Goal: Check status: Check status

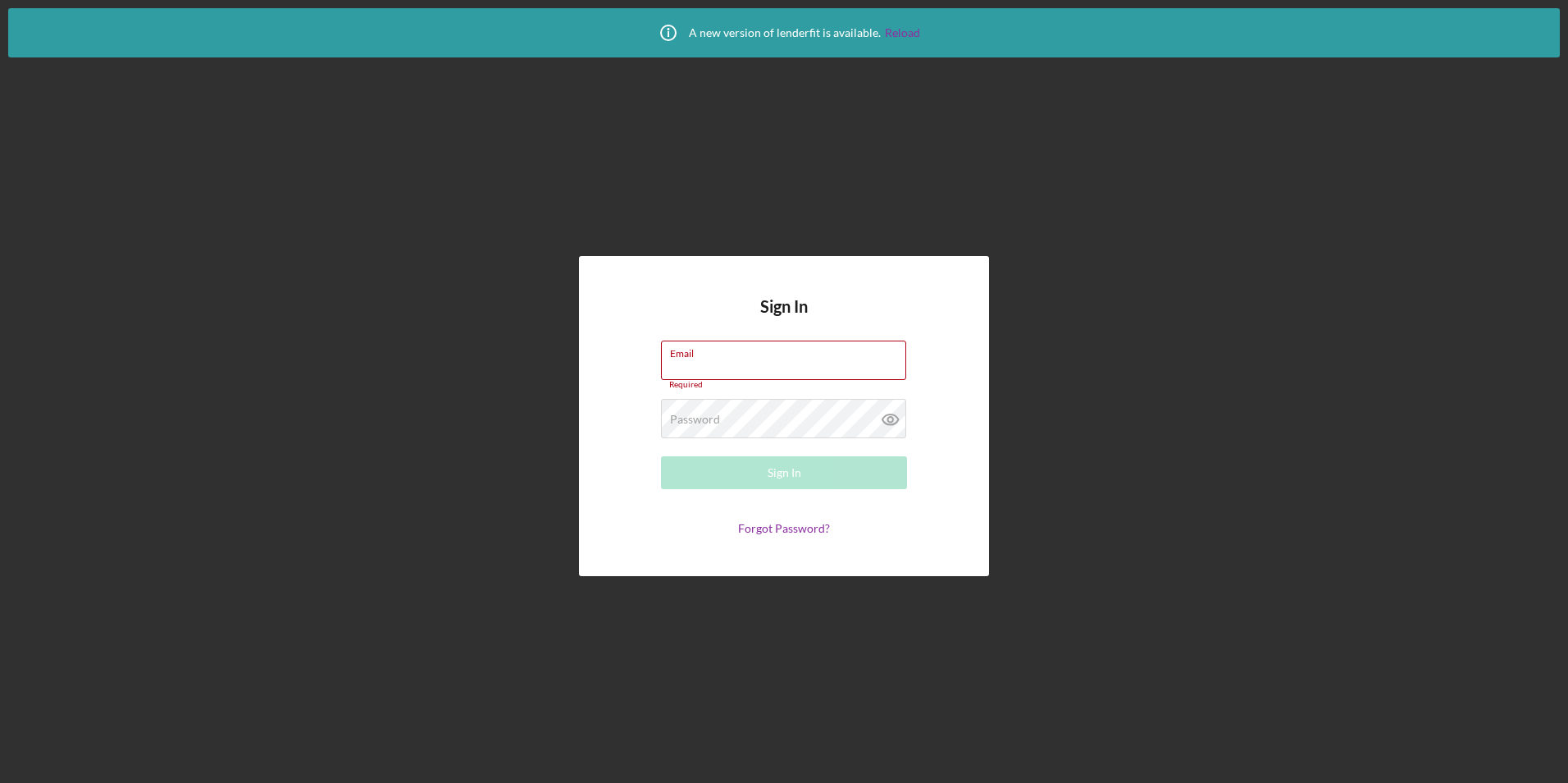
type input "[EMAIL_ADDRESS][DOMAIN_NAME]"
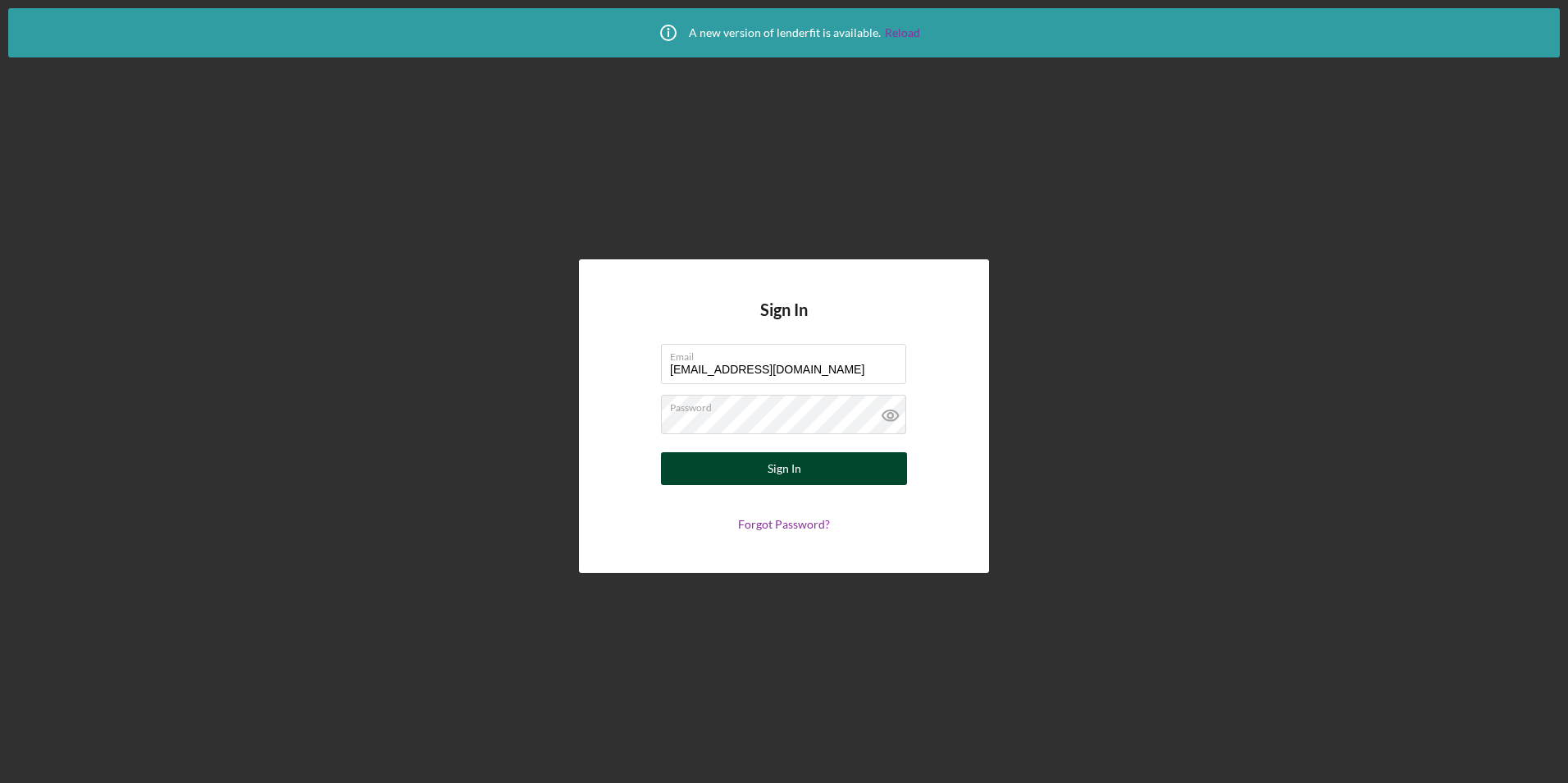
click at [705, 474] on button "Sign In" at bounding box center [784, 469] width 246 height 33
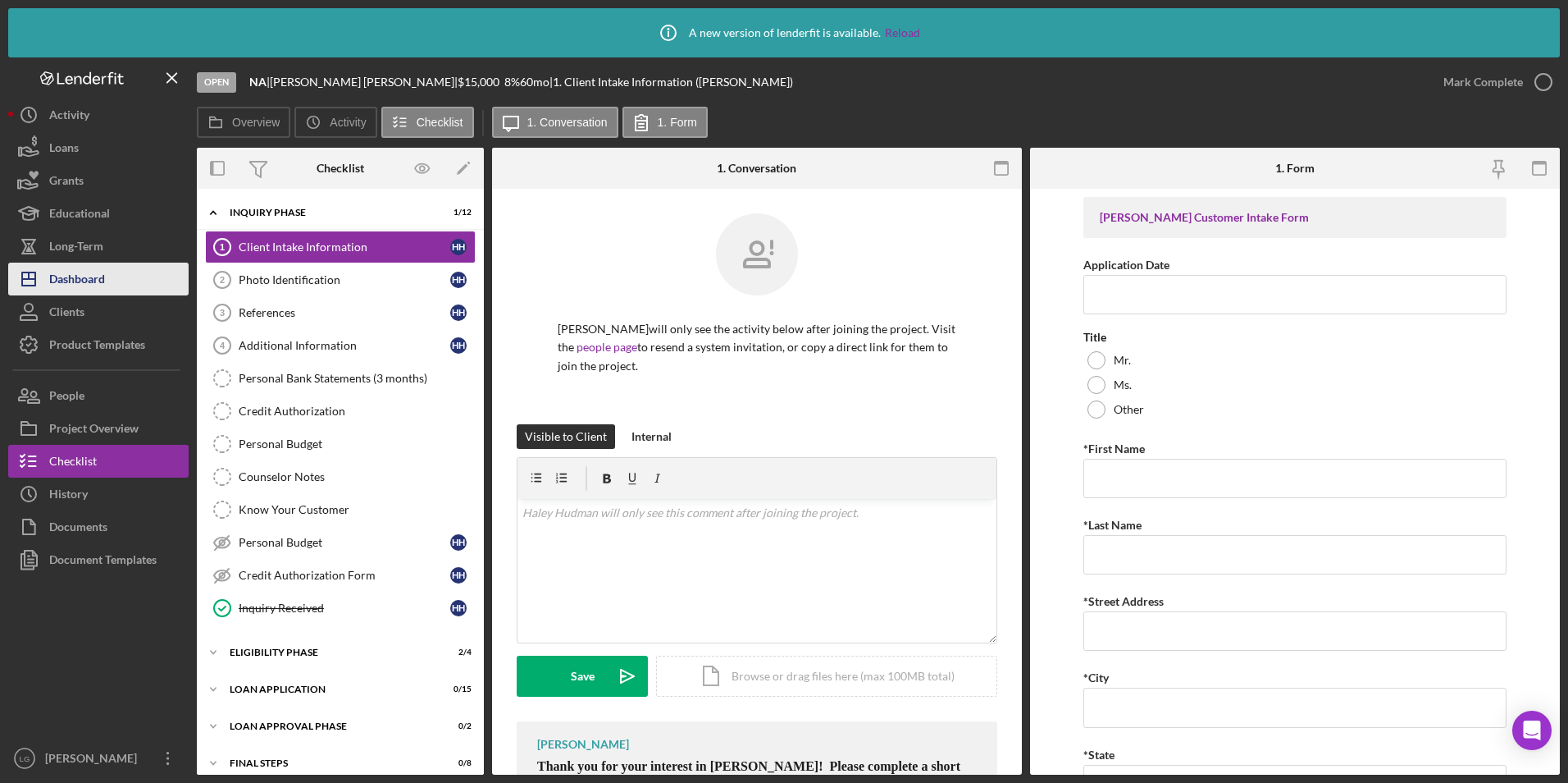
click at [92, 265] on div "Dashboard" at bounding box center [77, 281] width 56 height 37
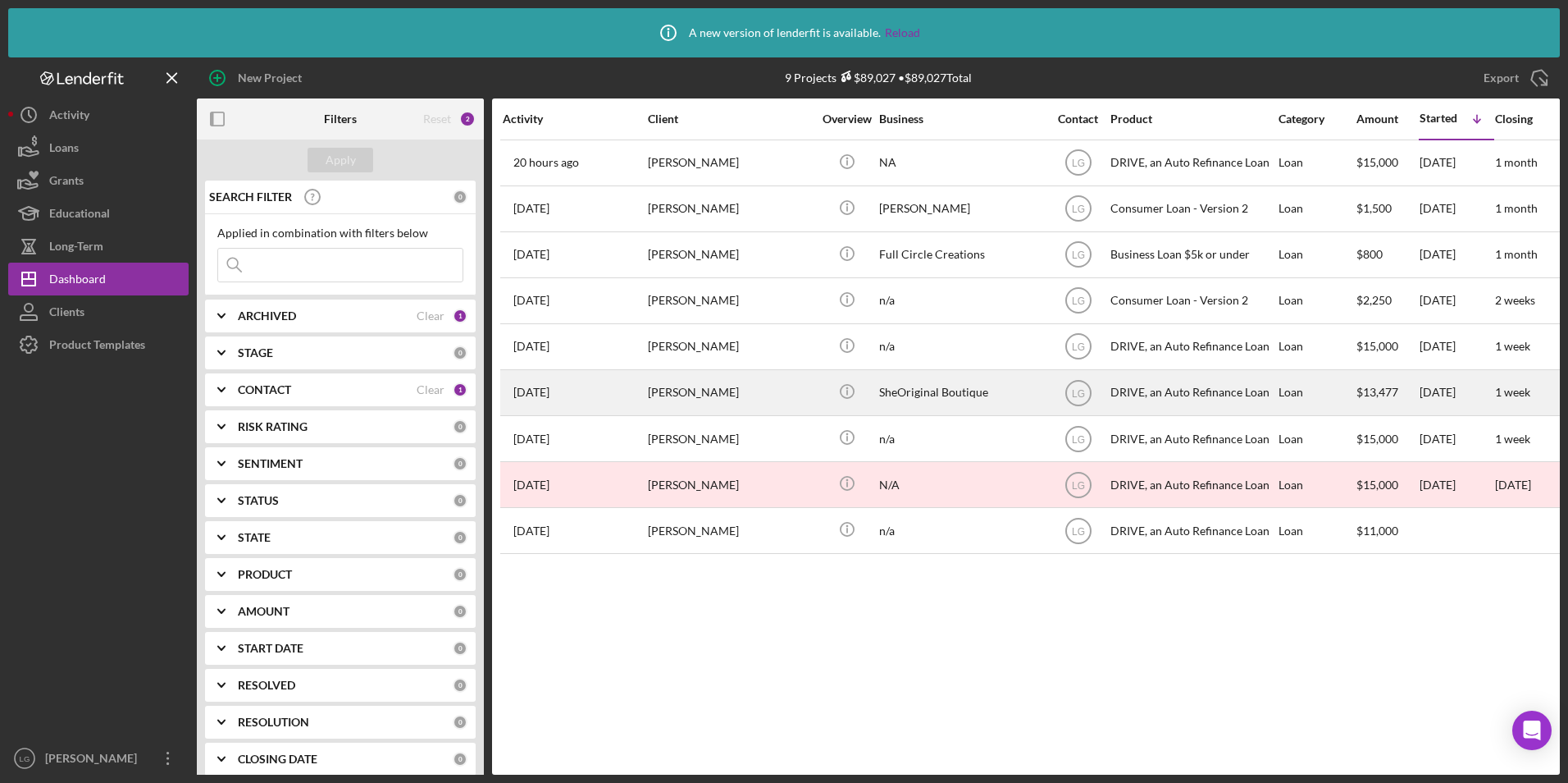
click at [656, 398] on div "[PERSON_NAME]" at bounding box center [730, 392] width 164 height 43
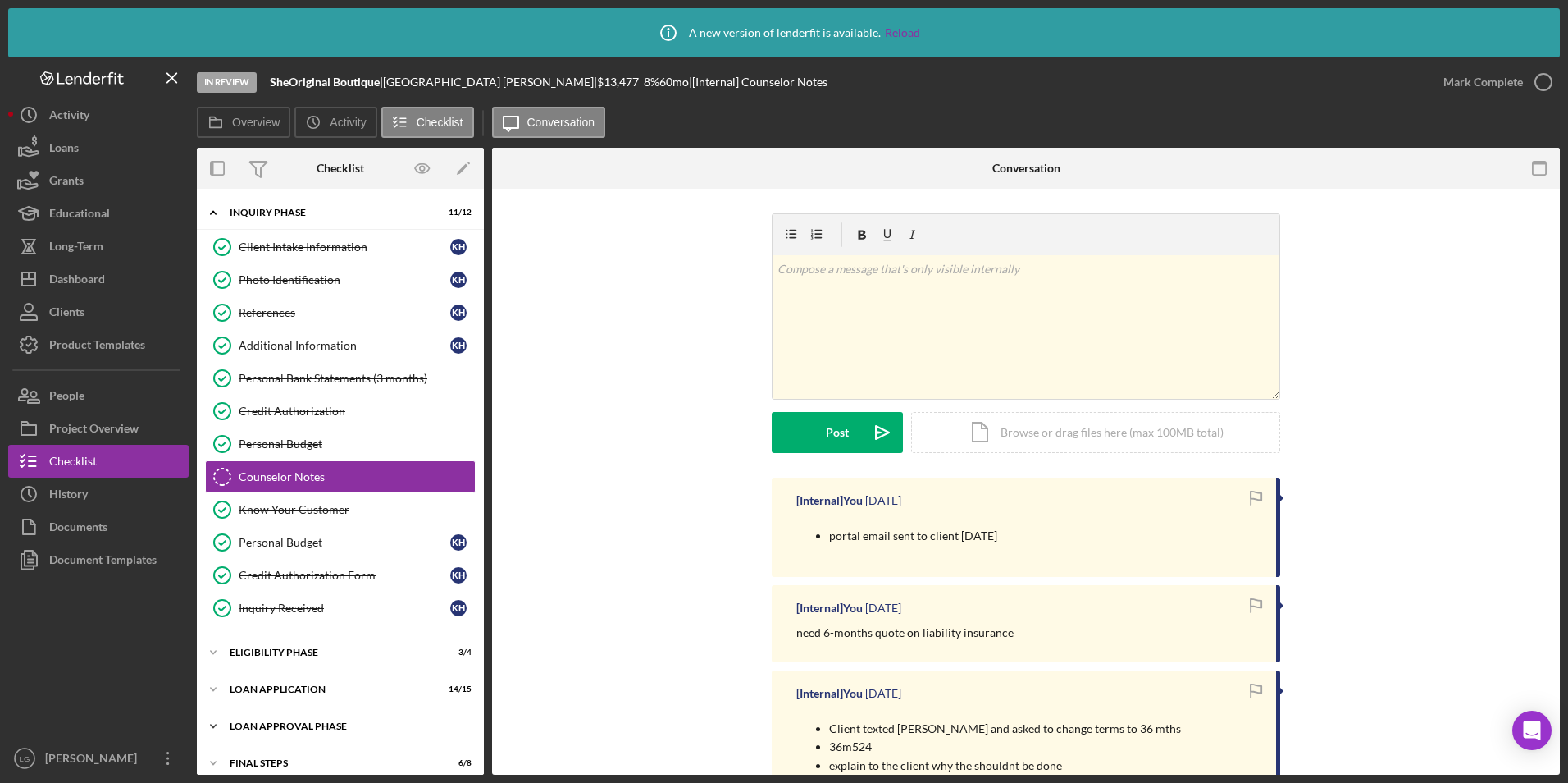
scroll to position [51, 0]
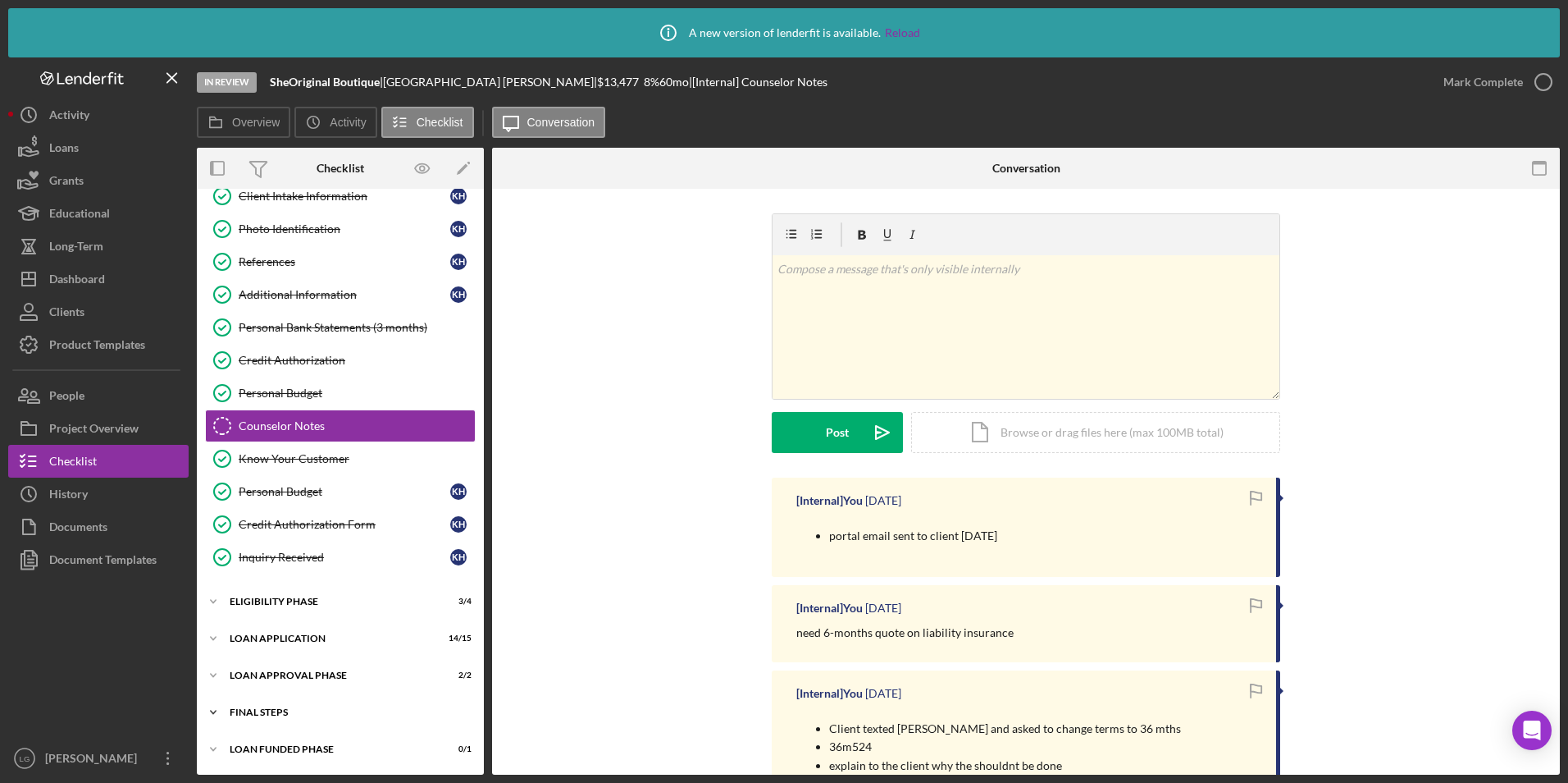
click at [271, 721] on div "Icon/Expander FINAL STEPS 6 / 8" at bounding box center [340, 712] width 287 height 33
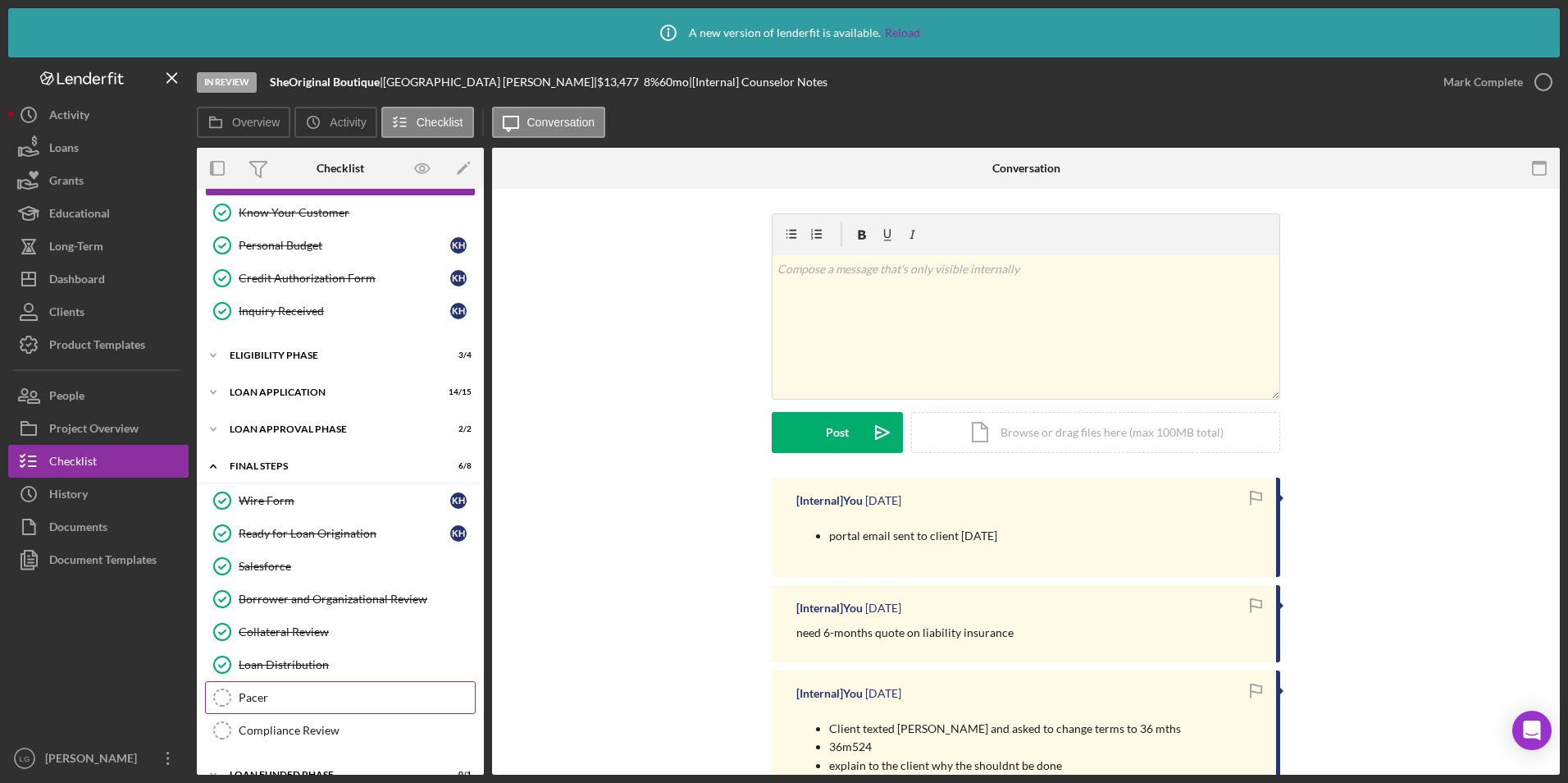
scroll to position [322, 0]
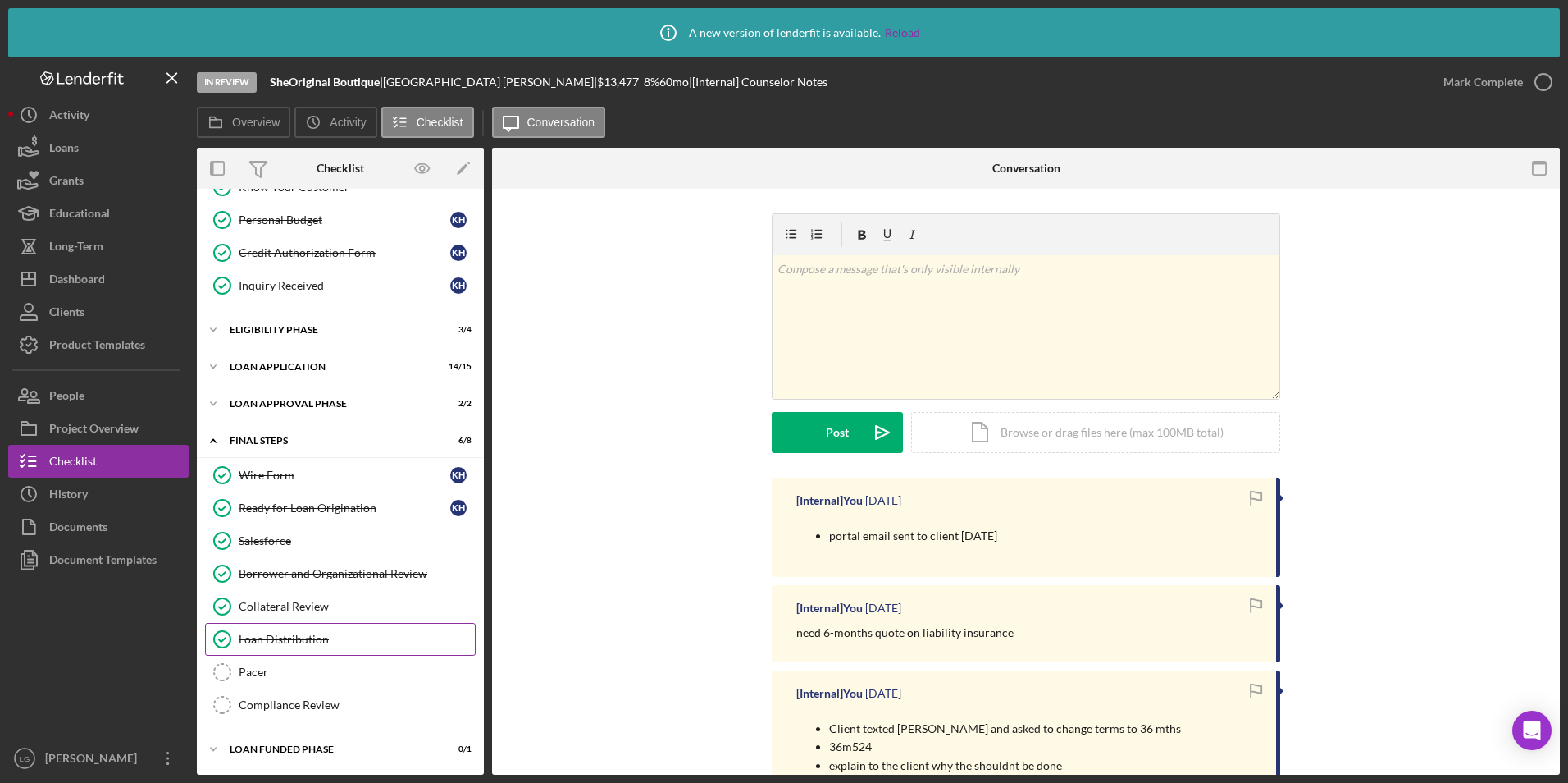
click at [308, 629] on link "Loan Distribution Loan Distribution" at bounding box center [340, 639] width 271 height 33
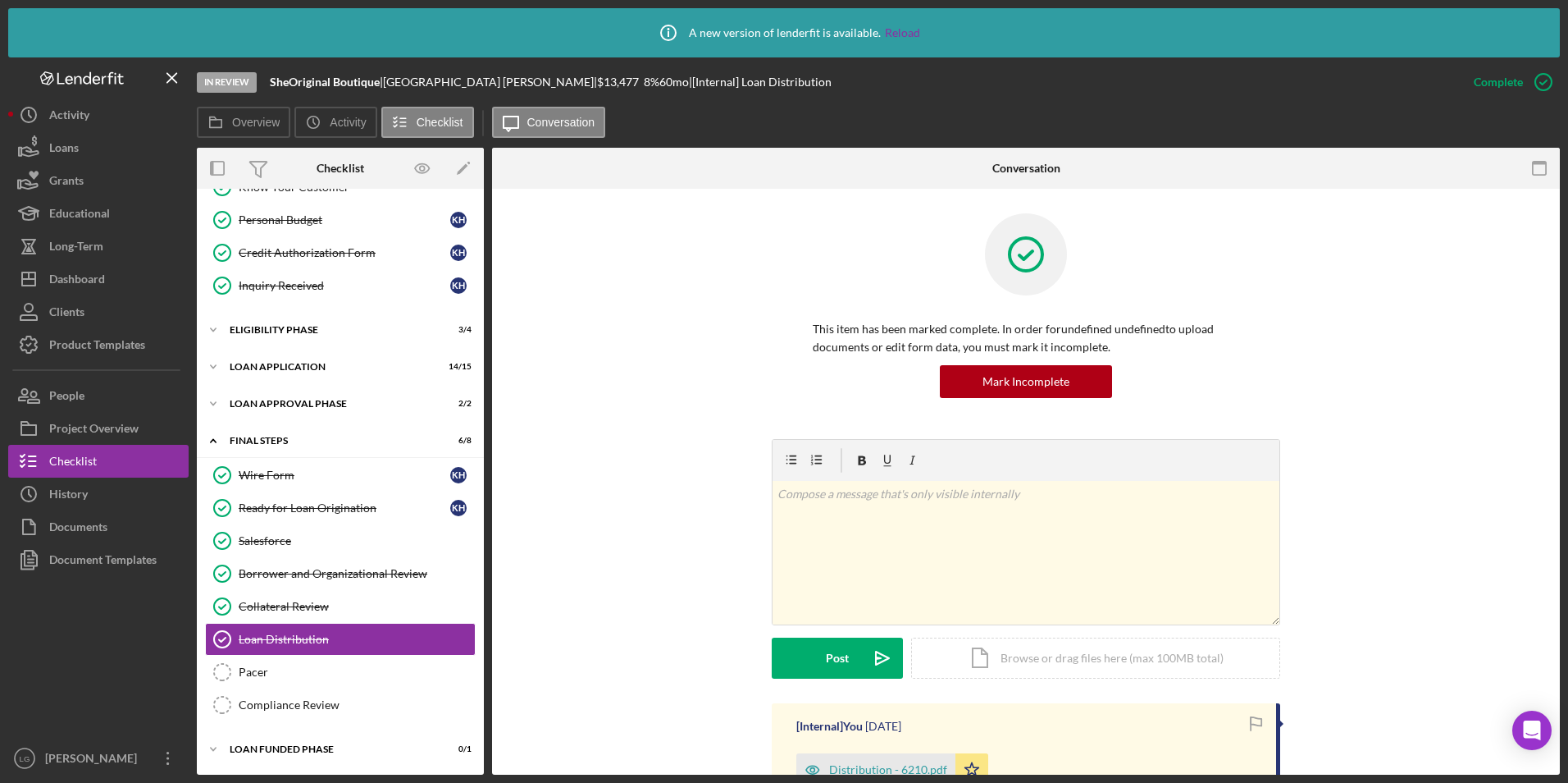
scroll to position [328, 0]
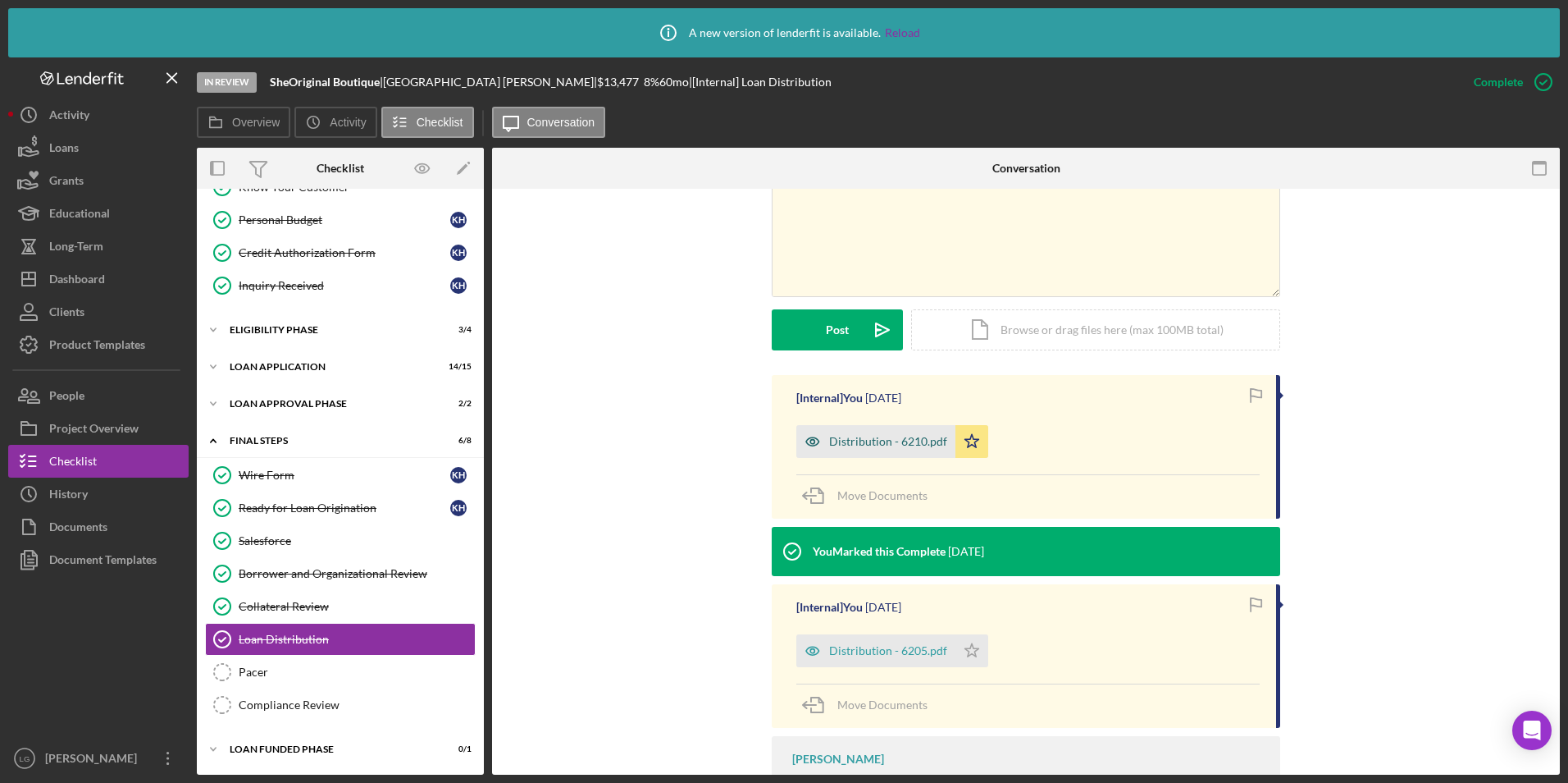
click at [861, 448] on div "Distribution - 6210.pdf" at bounding box center [875, 442] width 159 height 33
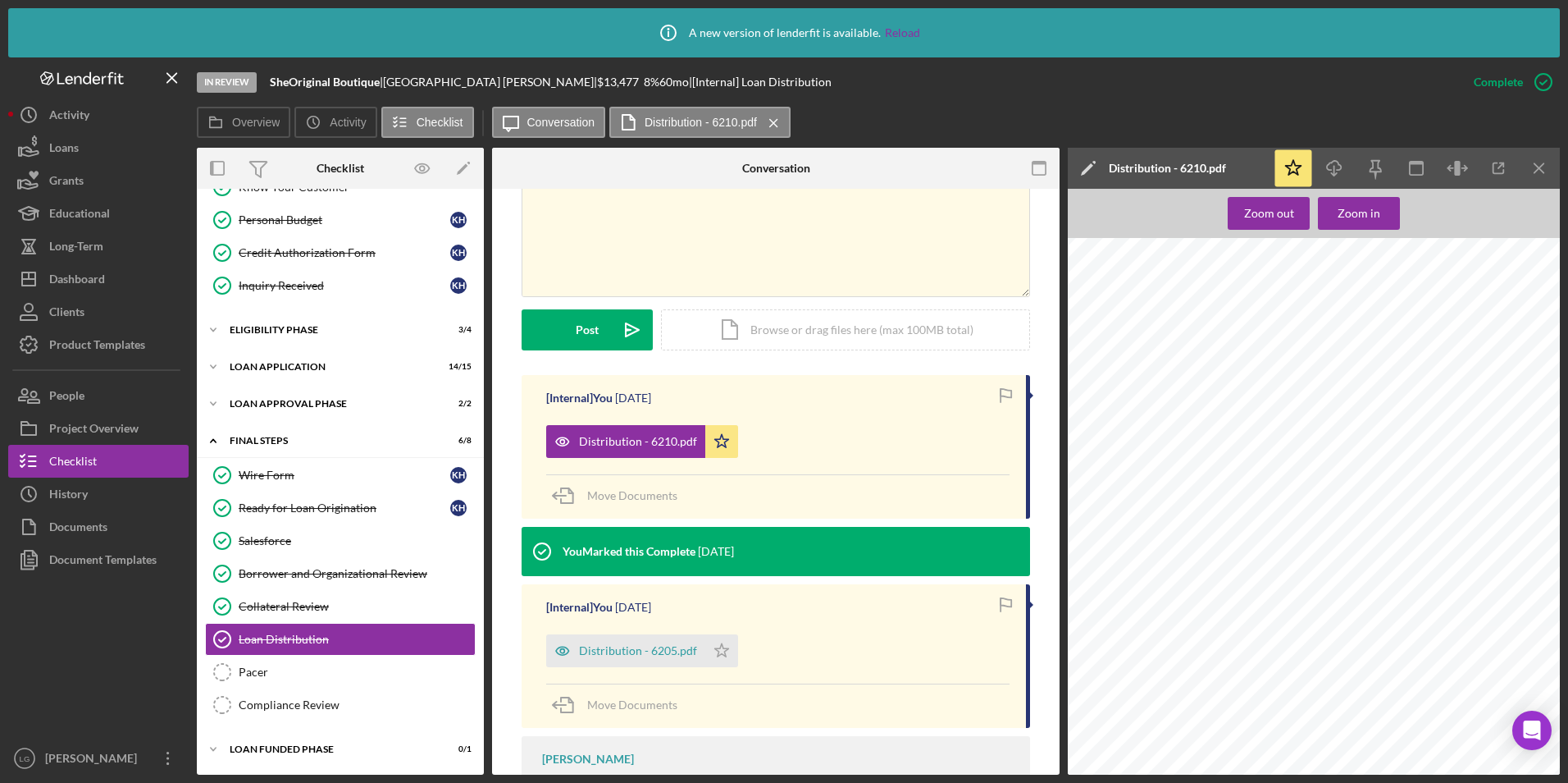
scroll to position [1658, 0]
click at [102, 284] on div "Dashboard" at bounding box center [77, 281] width 56 height 37
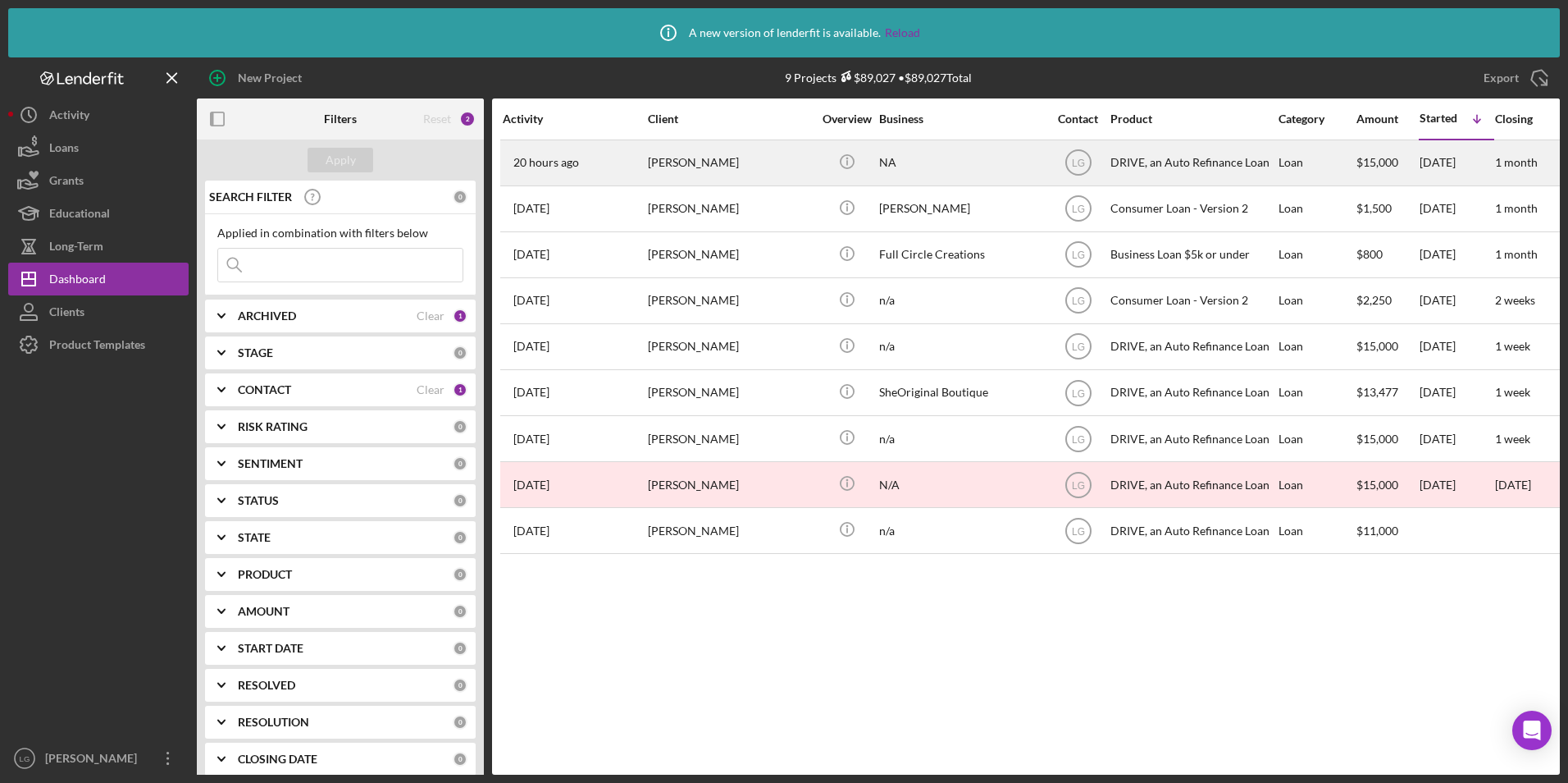
click at [669, 178] on div "[PERSON_NAME]" at bounding box center [730, 162] width 164 height 43
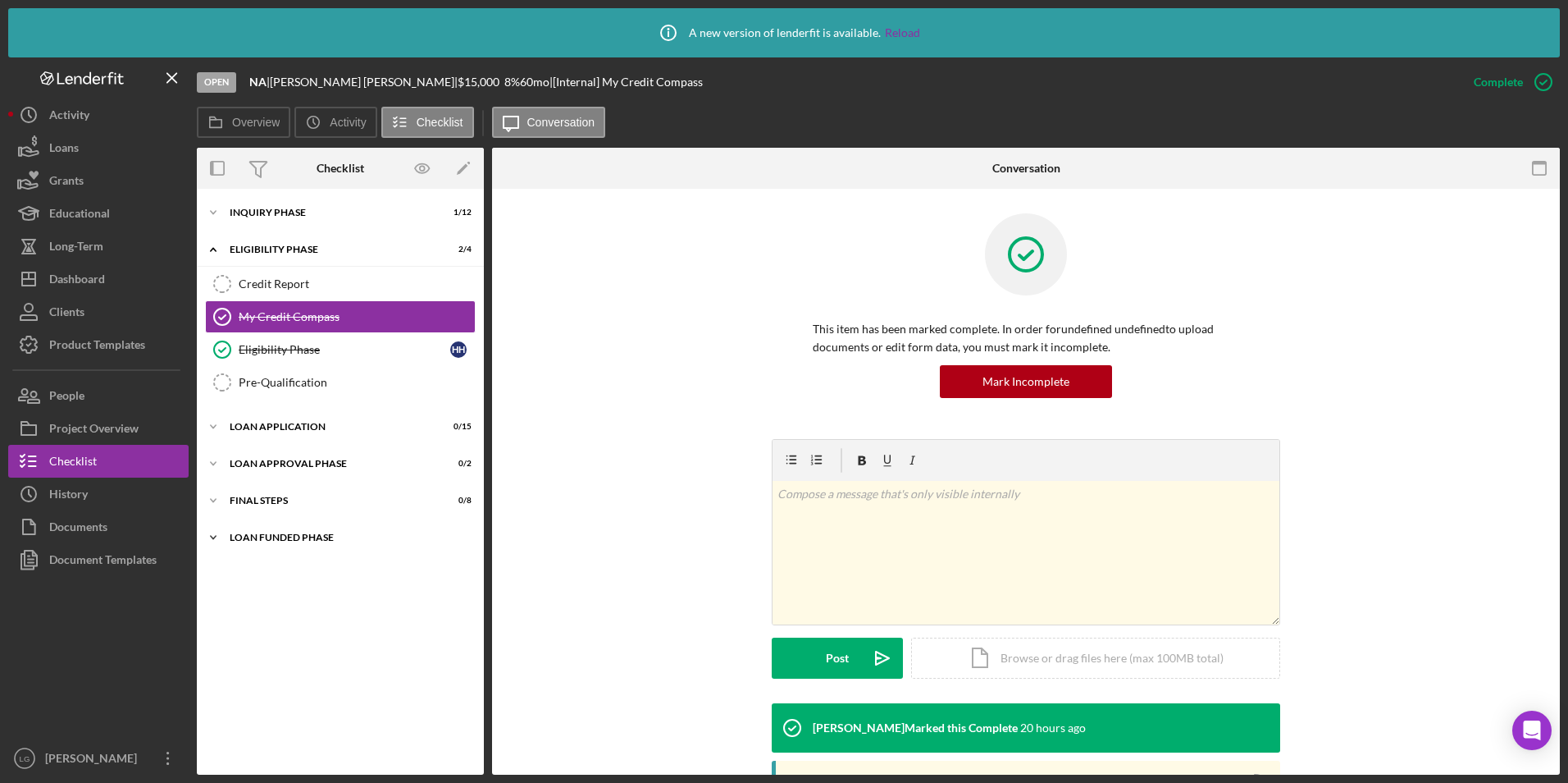
click at [278, 538] on div "Loan Funded Phase" at bounding box center [346, 537] width 233 height 10
click at [271, 503] on div "FINAL STEPS" at bounding box center [346, 500] width 233 height 10
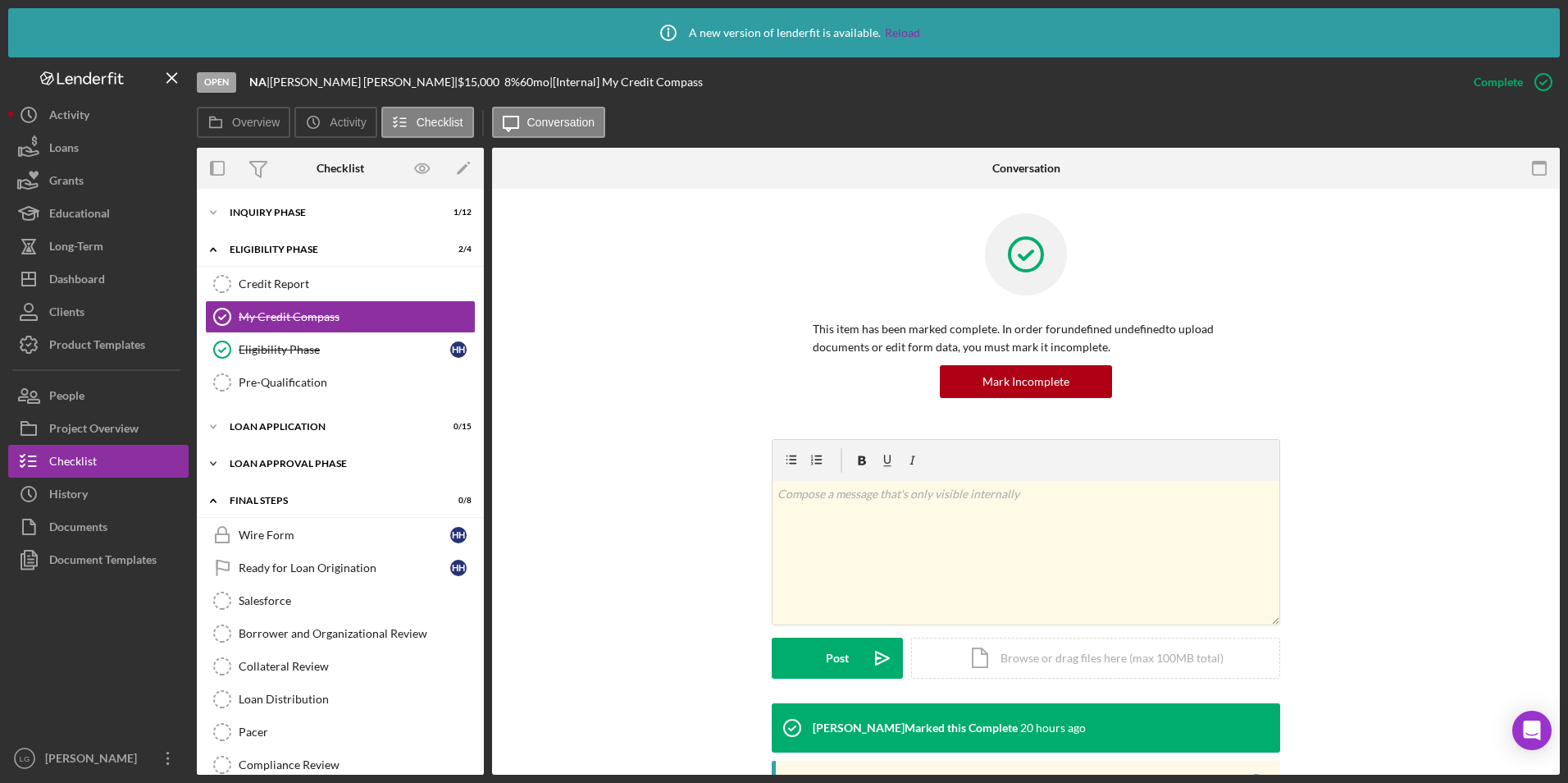
click at [259, 459] on div "Loan Approval Phase" at bounding box center [346, 464] width 233 height 10
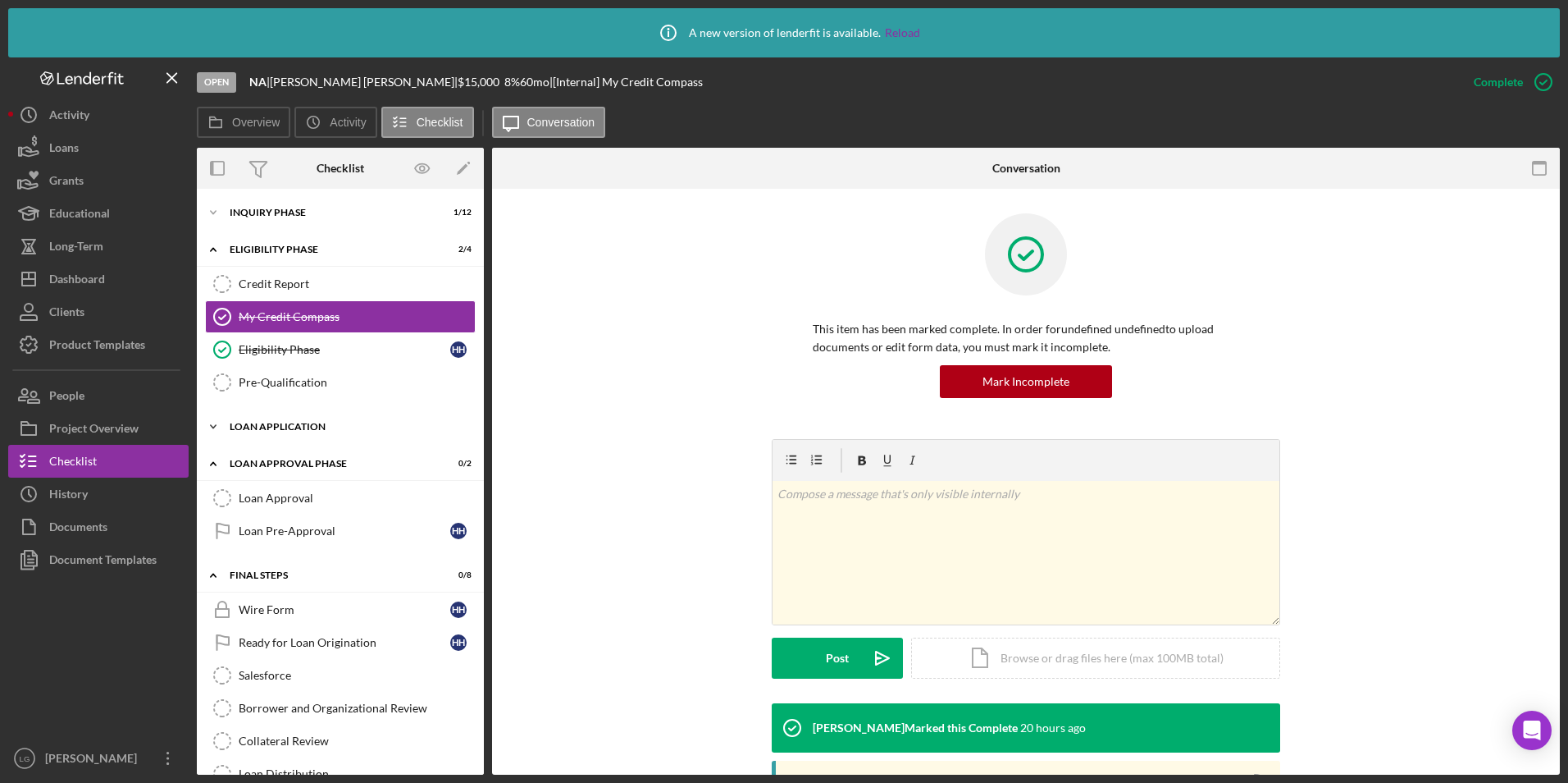
click at [251, 430] on div "Loan Application" at bounding box center [346, 426] width 233 height 10
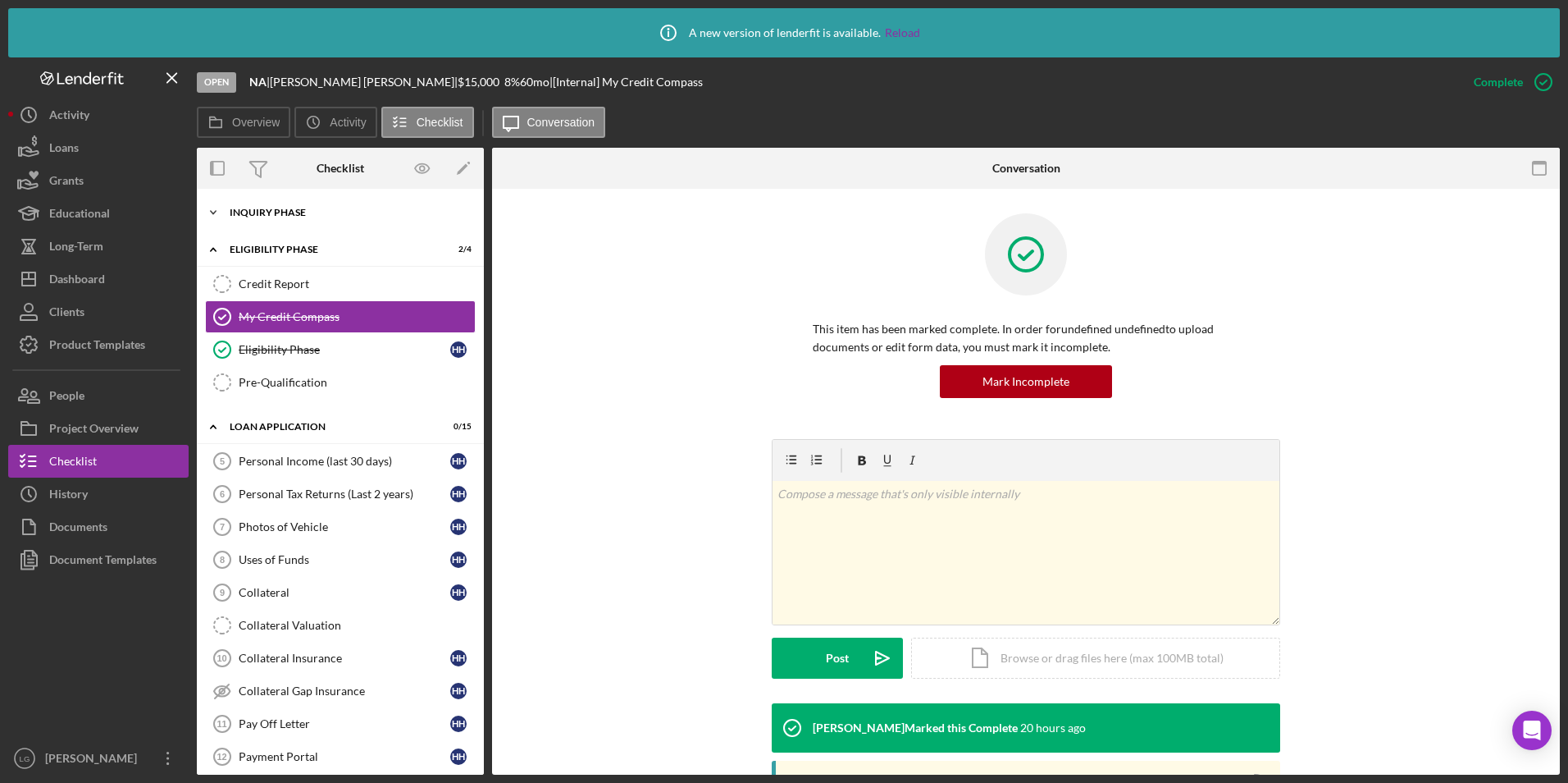
click at [283, 210] on div "Inquiry Phase" at bounding box center [346, 212] width 233 height 10
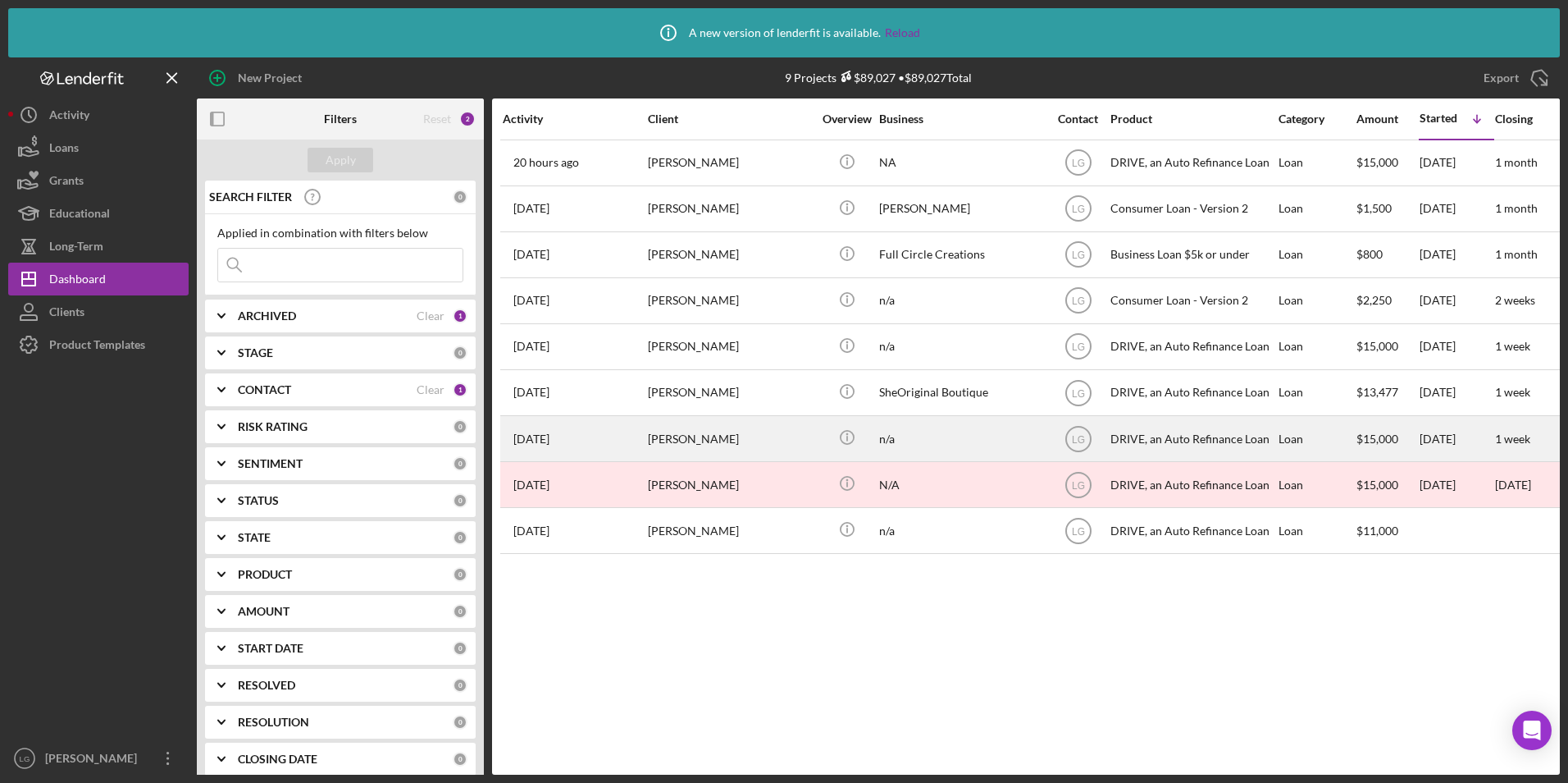
click at [637, 440] on div "[DATE] [PERSON_NAME]" at bounding box center [574, 438] width 144 height 43
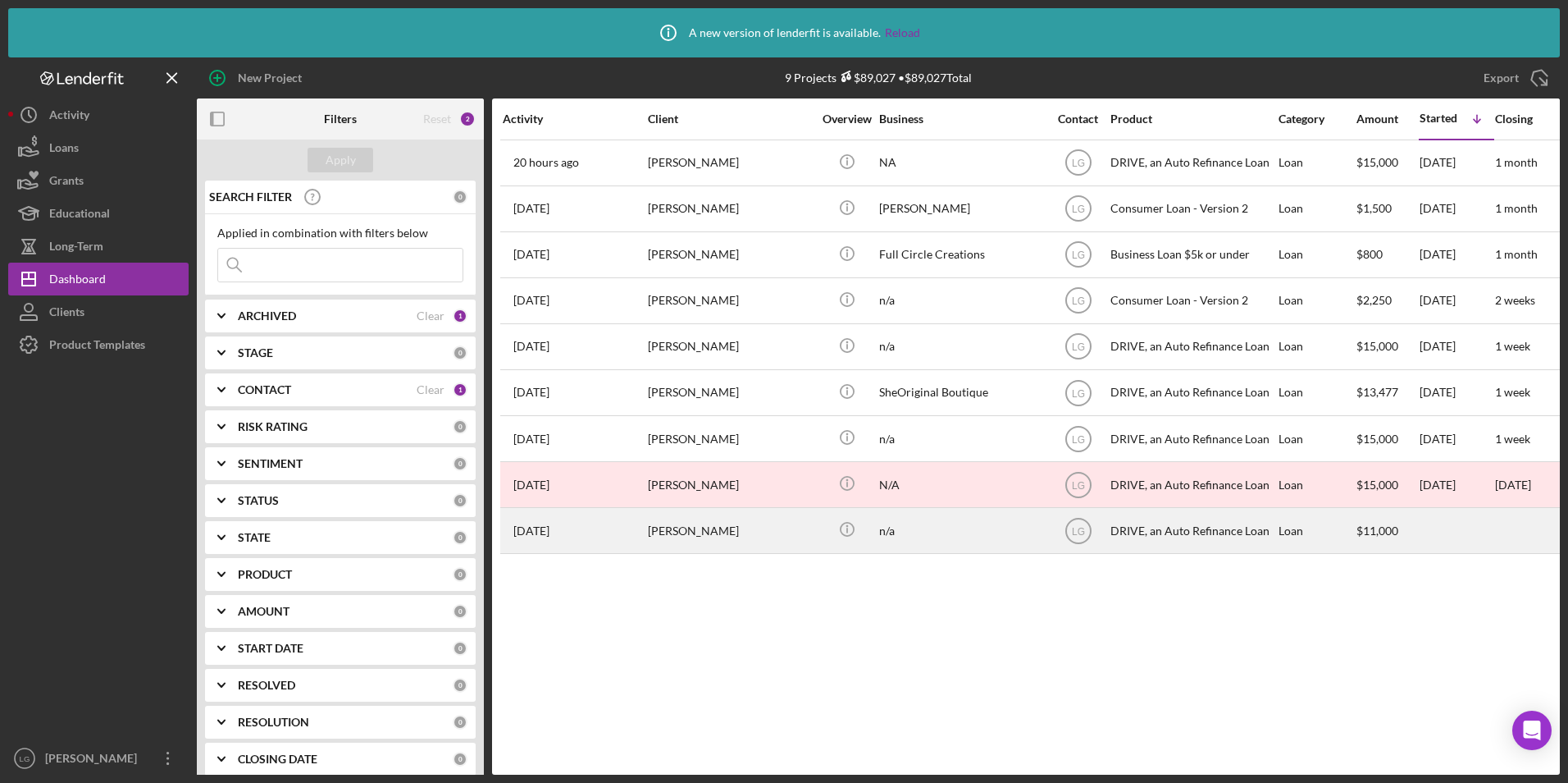
click at [618, 530] on div "[DATE] [PERSON_NAME]" at bounding box center [574, 529] width 144 height 43
